Goal: Task Accomplishment & Management: Use online tool/utility

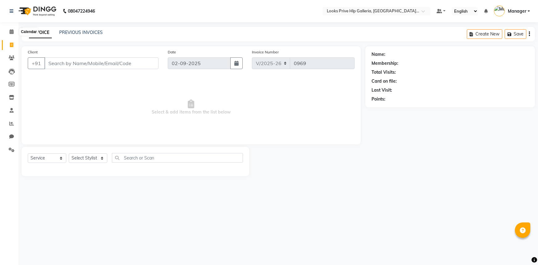
select select "7937"
select select "service"
click at [11, 32] on icon at bounding box center [12, 31] width 4 height 5
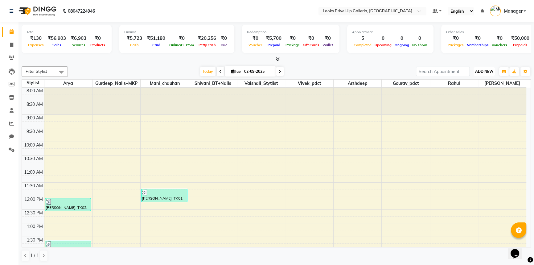
click at [481, 70] on button "ADD NEW Toggle Dropdown" at bounding box center [483, 71] width 21 height 9
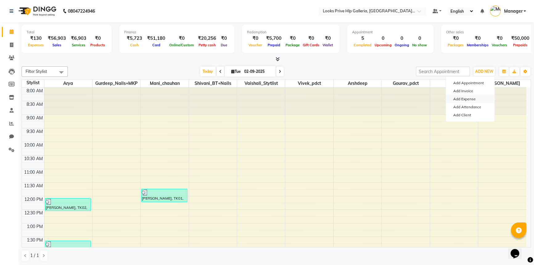
click at [468, 99] on link "Add Expense" at bounding box center [469, 99] width 49 height 8
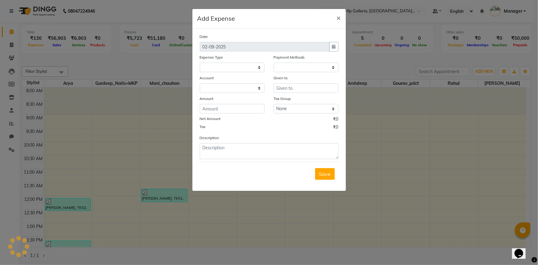
select select "1"
select select "7087"
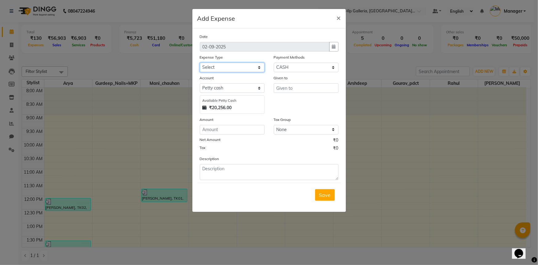
click at [234, 66] on select "Select Bank Deposit Blinkit Cash Handover CLIENT Client ordered food Client Ref…" at bounding box center [232, 68] width 65 height 10
select select "24169"
click at [200, 63] on select "Select Bank Deposit Blinkit Cash Handover CLIENT Client ordered food Client Ref…" at bounding box center [232, 68] width 65 height 10
click at [283, 86] on input "text" at bounding box center [306, 88] width 65 height 10
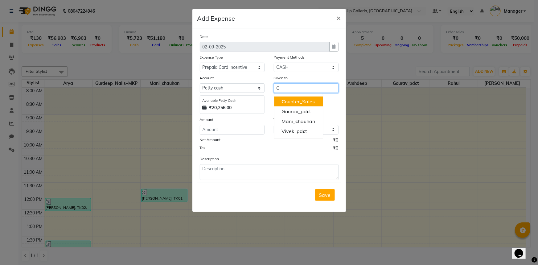
drag, startPoint x: 293, startPoint y: 101, endPoint x: 291, endPoint y: 104, distance: 3.9
click at [292, 103] on ngb-highlight "C ounter_Sales" at bounding box center [297, 101] width 33 height 6
type input "Counter_Sales"
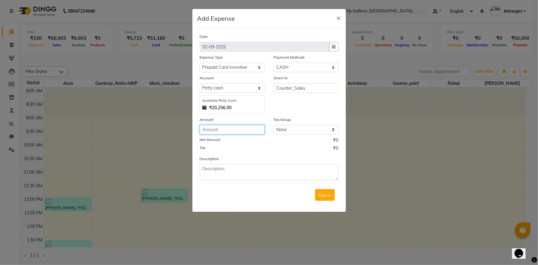
click at [257, 130] on input "number" at bounding box center [232, 130] width 65 height 10
type input "1500"
click at [217, 173] on textarea at bounding box center [269, 172] width 139 height 16
type textarea "INCENTIVE TO MANI"
click at [329, 197] on span "Save" at bounding box center [325, 195] width 12 height 6
